Goal: Information Seeking & Learning: Learn about a topic

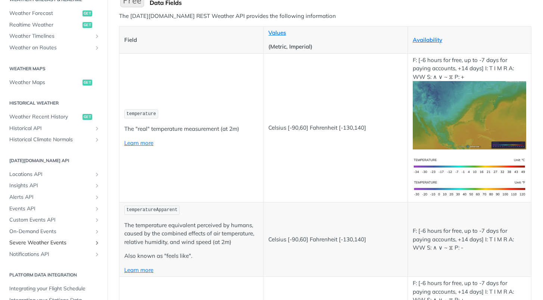
scroll to position [349, 0]
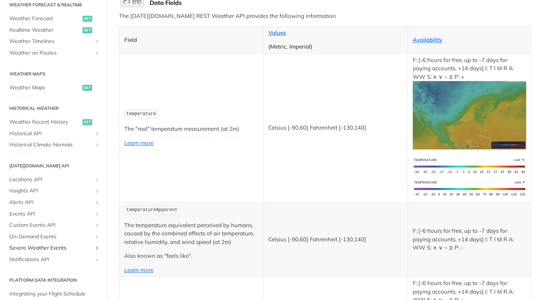
click at [34, 244] on span "Severe Weather Events" at bounding box center [50, 247] width 83 height 7
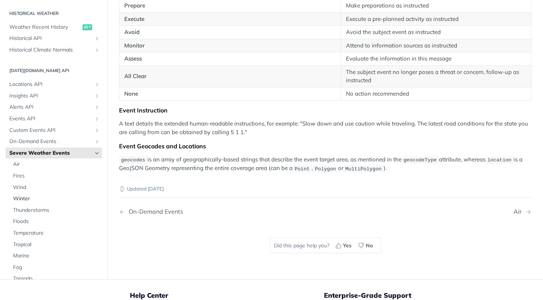
scroll to position [234, 0]
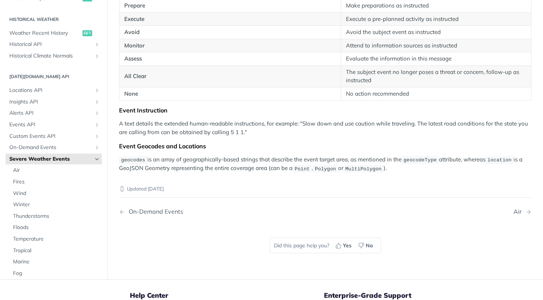
click at [46, 155] on span "Severe Weather Events" at bounding box center [50, 158] width 83 height 7
click at [89, 155] on span "Severe Weather Events" at bounding box center [50, 158] width 83 height 7
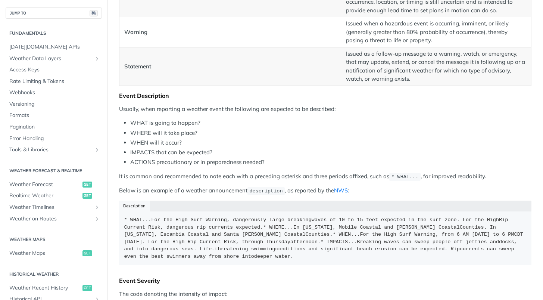
scroll to position [631, 0]
click at [50, 59] on span "Weather Data Layers" at bounding box center [50, 58] width 83 height 7
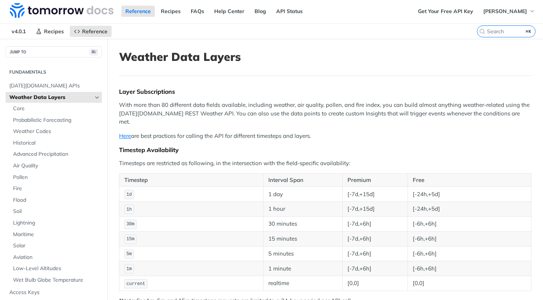
scroll to position [0, 0]
click at [125, 133] on link "Here" at bounding box center [125, 136] width 12 height 7
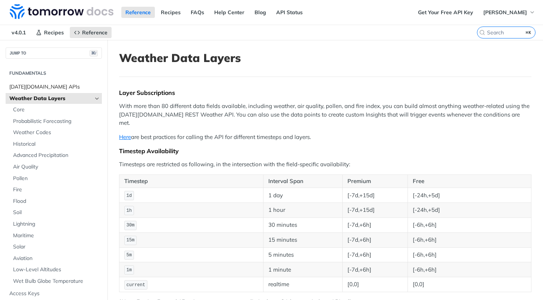
click at [38, 88] on span "[DATE][DOMAIN_NAME] APIs" at bounding box center [54, 86] width 91 height 7
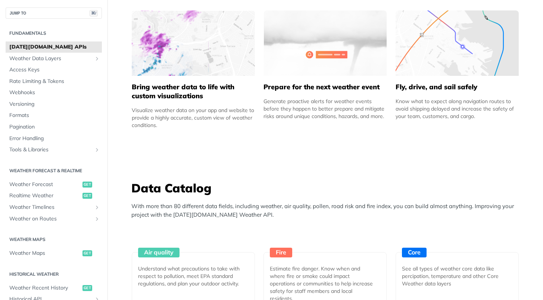
scroll to position [467, 0]
